Goal: Task Accomplishment & Management: Use online tool/utility

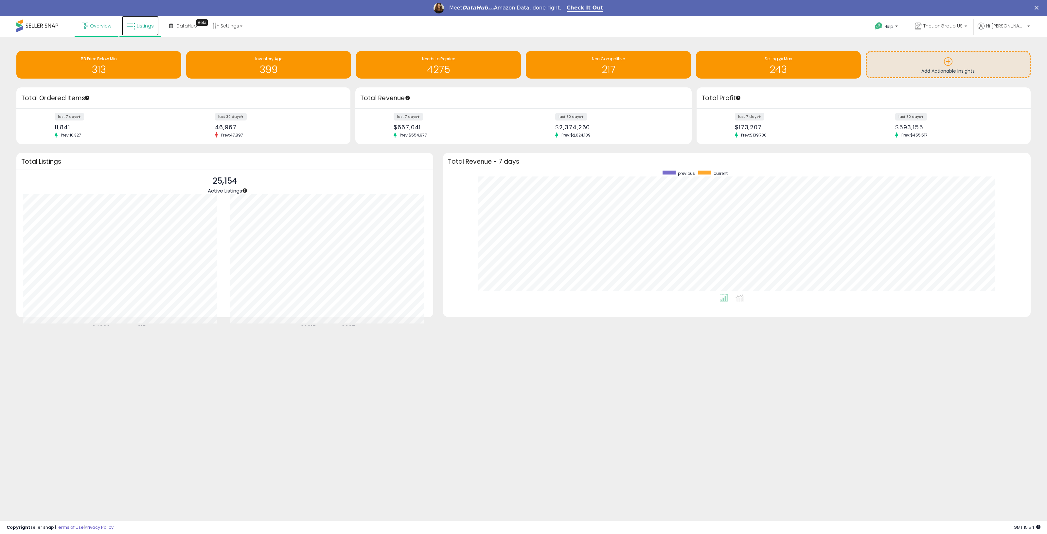
drag, startPoint x: 141, startPoint y: 28, endPoint x: 145, endPoint y: 28, distance: 3.6
click at [141, 28] on span "Listings" at bounding box center [145, 26] width 17 height 7
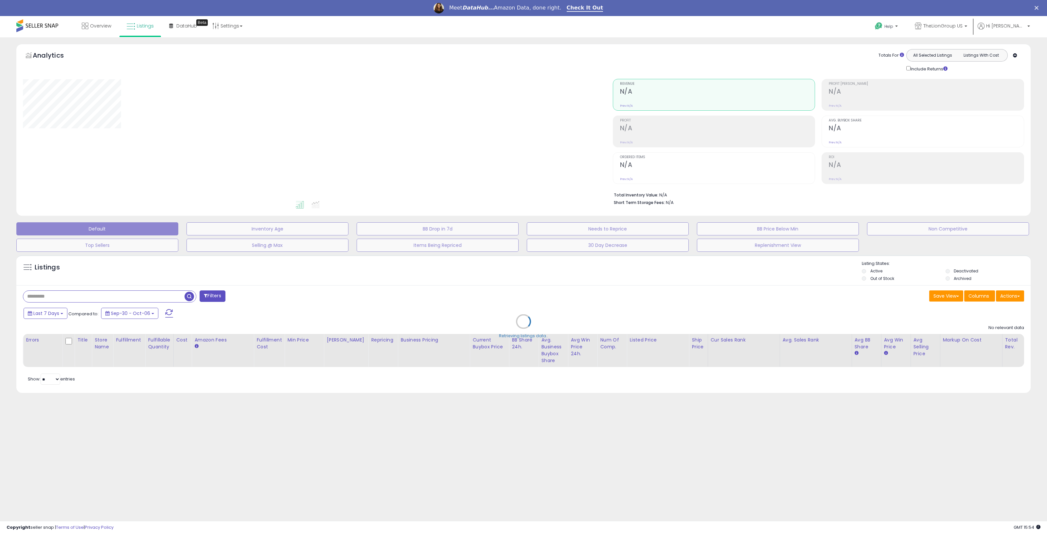
click at [125, 293] on div "Retrieving listings data.." at bounding box center [523, 326] width 1024 height 149
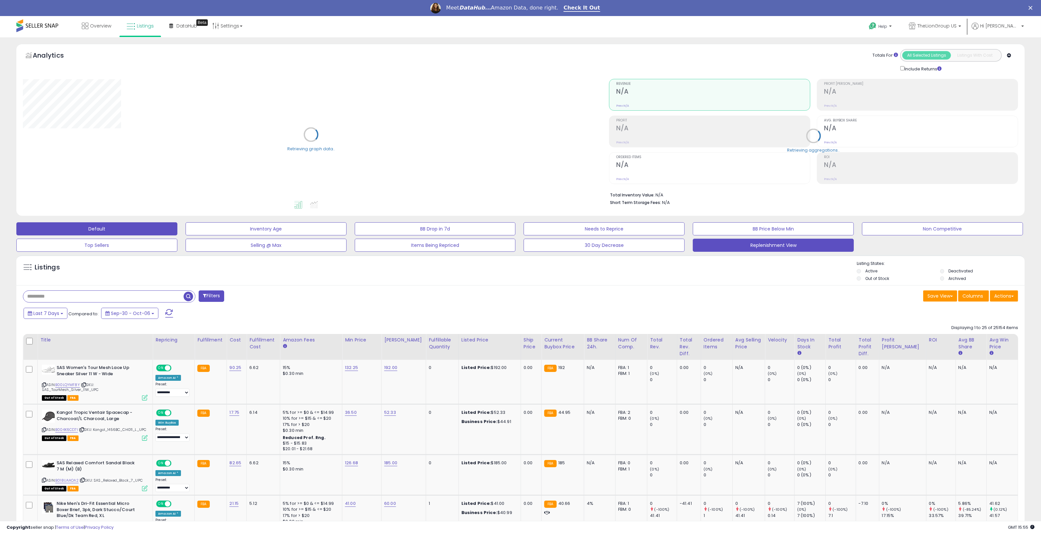
click at [753, 246] on button "Replenishment View" at bounding box center [773, 245] width 161 height 13
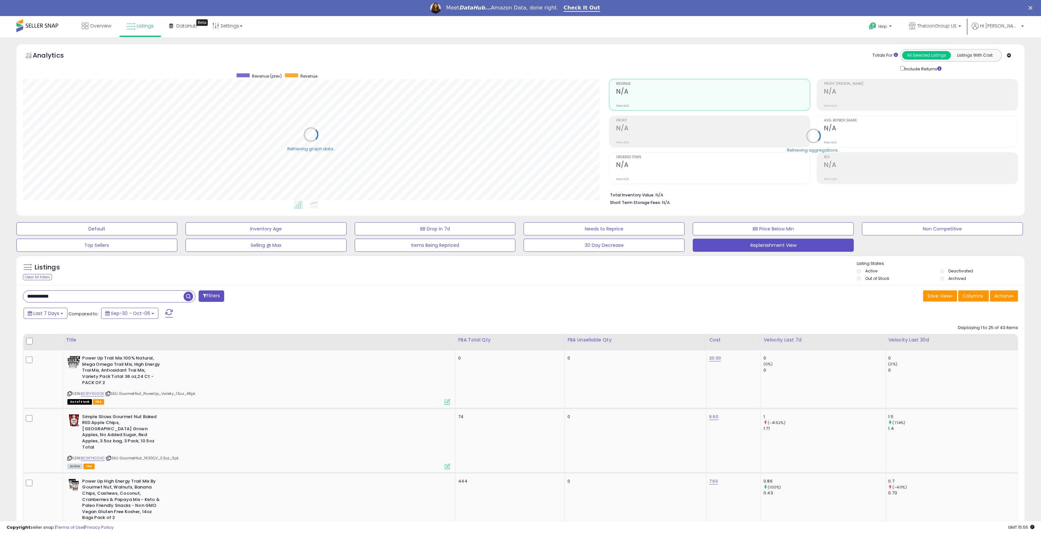
scroll to position [134, 586]
drag, startPoint x: 143, startPoint y: 300, endPoint x: -13, endPoint y: 296, distance: 155.8
click at [0, 296] on html "Unable to login Retrieving listings data.. has not yet accepted the Terms of Us…" at bounding box center [520, 267] width 1041 height 534
paste input "text"
click at [175, 295] on input "**********" at bounding box center [152, 296] width 259 height 11
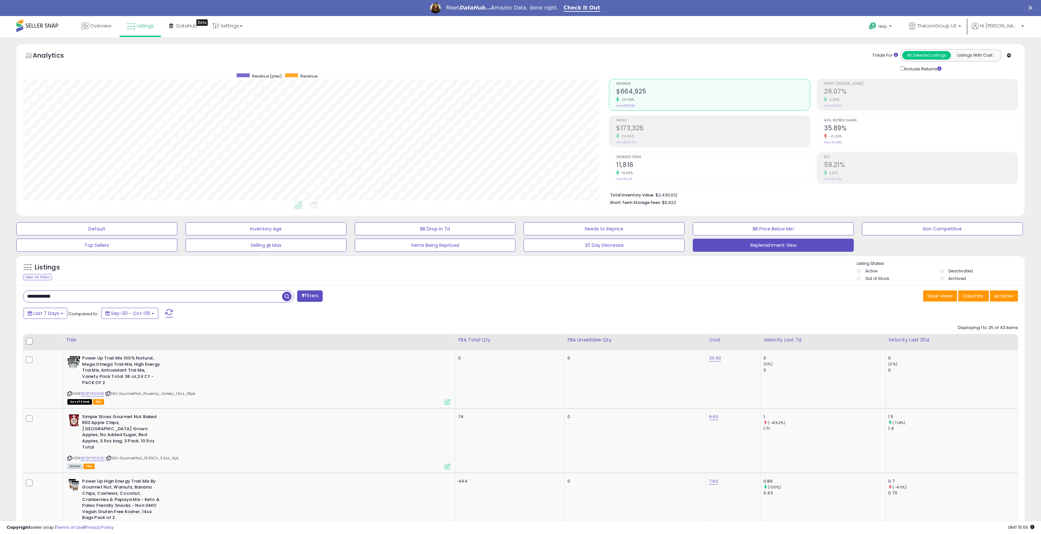
type input "**********"
click at [285, 293] on span "button" at bounding box center [286, 296] width 9 height 9
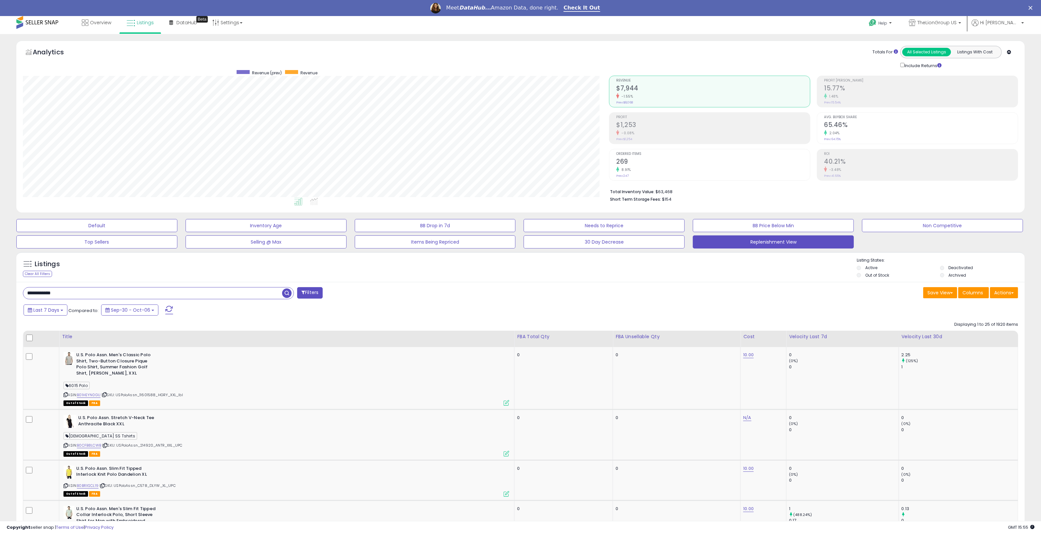
scroll to position [0, 0]
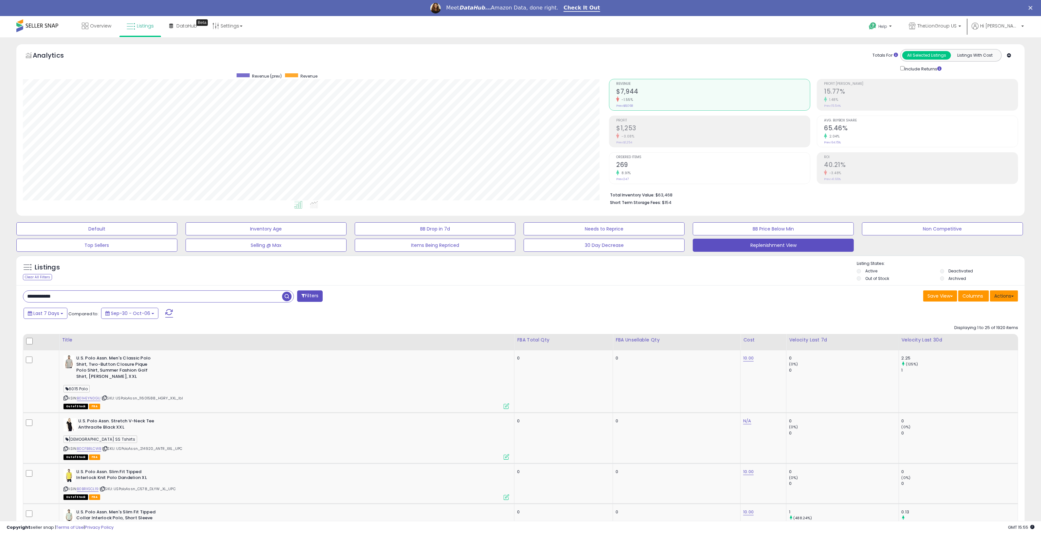
click at [1007, 297] on button "Actions" at bounding box center [1004, 295] width 28 height 11
click at [991, 323] on link "Export Visible Columns" at bounding box center [977, 326] width 72 height 10
